Goal: Check status: Check status

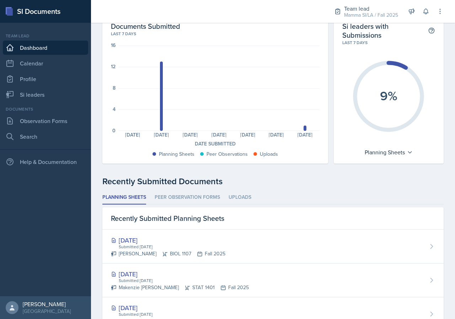
scroll to position [36, 0]
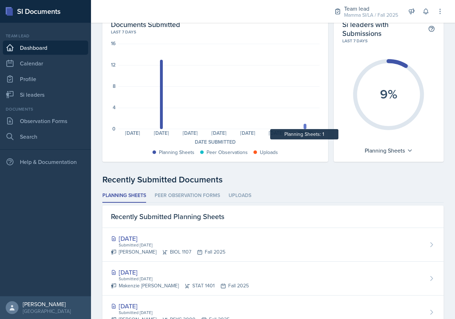
click at [303, 126] on div at bounding box center [304, 126] width 3 height 5
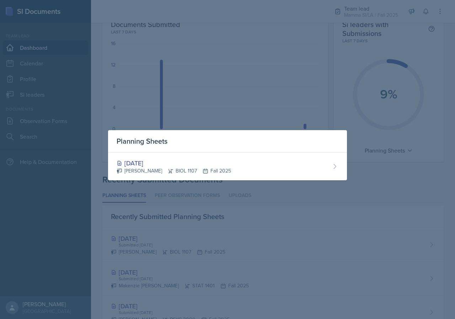
click at [299, 195] on div at bounding box center [227, 159] width 455 height 319
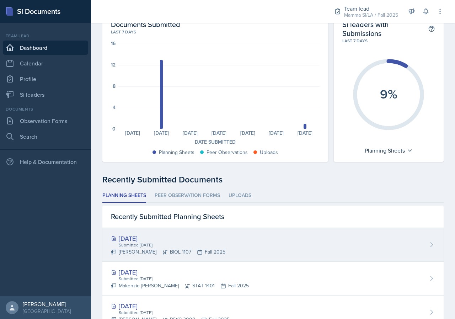
click at [204, 242] on div "Submitted [DATE]" at bounding box center [171, 244] width 107 height 6
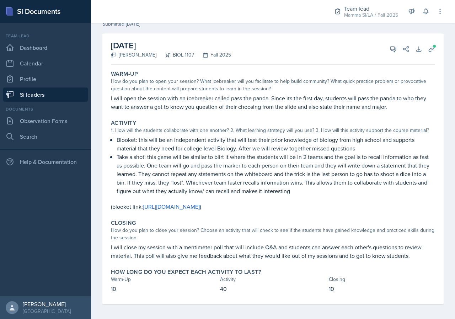
scroll to position [32, 0]
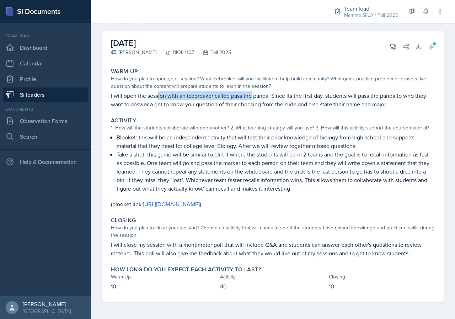
drag, startPoint x: 173, startPoint y: 98, endPoint x: 255, endPoint y: 99, distance: 81.7
click at [255, 99] on p "I will open the session with an icebreaker called pass the panda. Since its the…" at bounding box center [273, 99] width 324 height 17
click at [333, 103] on p "I will open the session with an icebreaker called pass the panda. Since its the…" at bounding box center [273, 99] width 324 height 17
click at [312, 101] on p "I will open the session with an icebreaker called pass the panda. Since its the…" at bounding box center [273, 99] width 324 height 17
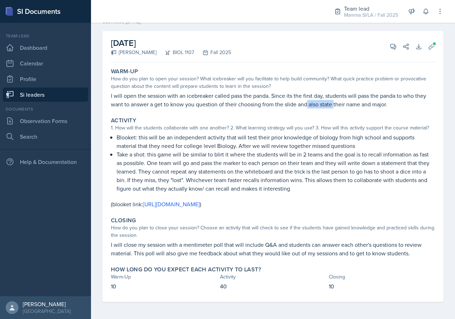
drag, startPoint x: 307, startPoint y: 100, endPoint x: 336, endPoint y: 102, distance: 28.4
click at [336, 102] on p "I will open the session with an icebreaker called pass the panda. Since its the…" at bounding box center [273, 99] width 324 height 17
drag, startPoint x: 188, startPoint y: 103, endPoint x: 207, endPoint y: 103, distance: 19.5
click at [207, 103] on p "I will open the session with an icebreaker called pass the panda. Since its the…" at bounding box center [273, 99] width 324 height 17
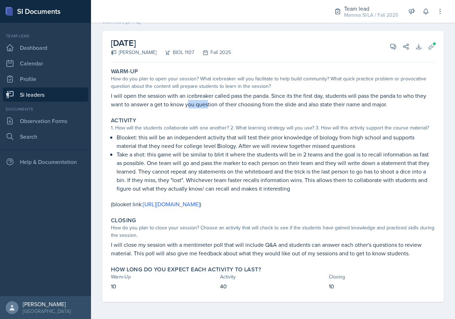
click at [207, 103] on p "I will open the session with an icebreaker called pass the panda. Since its the…" at bounding box center [273, 99] width 324 height 17
drag, startPoint x: 199, startPoint y: 103, endPoint x: 248, endPoint y: 105, distance: 49.7
click at [248, 105] on p "I will open the session with an icebreaker called pass the panda. Since its the…" at bounding box center [273, 99] width 324 height 17
drag, startPoint x: 201, startPoint y: 107, endPoint x: 233, endPoint y: 107, distance: 32.0
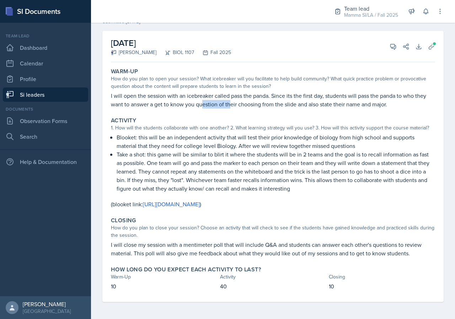
click at [233, 107] on p "I will open the session with an icebreaker called pass the panda. Since its the…" at bounding box center [273, 99] width 324 height 17
click at [428, 50] on icon at bounding box center [431, 46] width 7 height 7
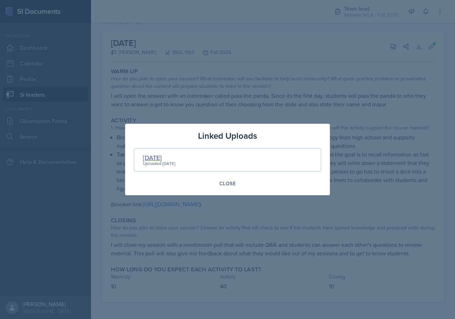
click at [163, 159] on div "[DATE]" at bounding box center [159, 158] width 32 height 10
